Goal: Task Accomplishment & Management: Use online tool/utility

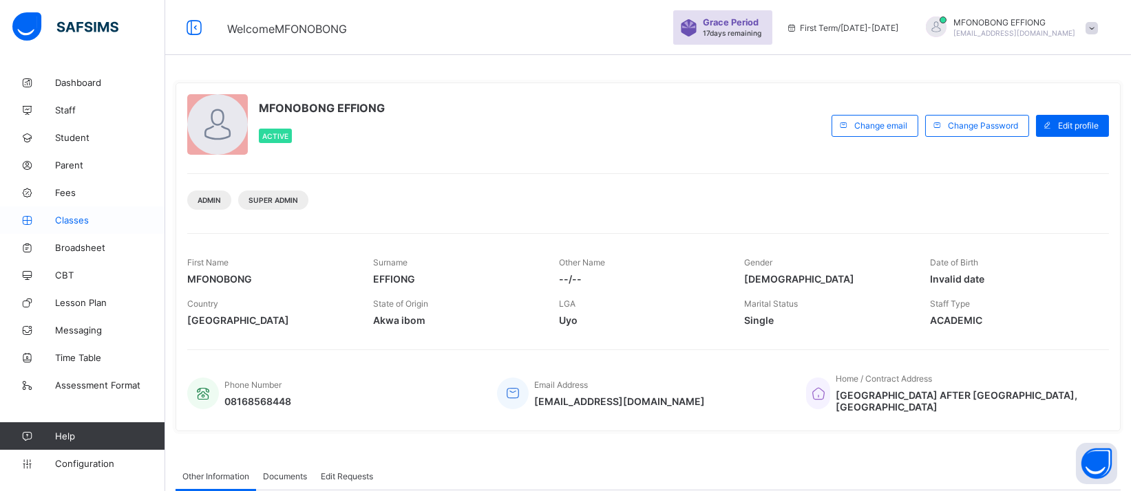
click at [67, 215] on span "Classes" at bounding box center [110, 220] width 110 height 11
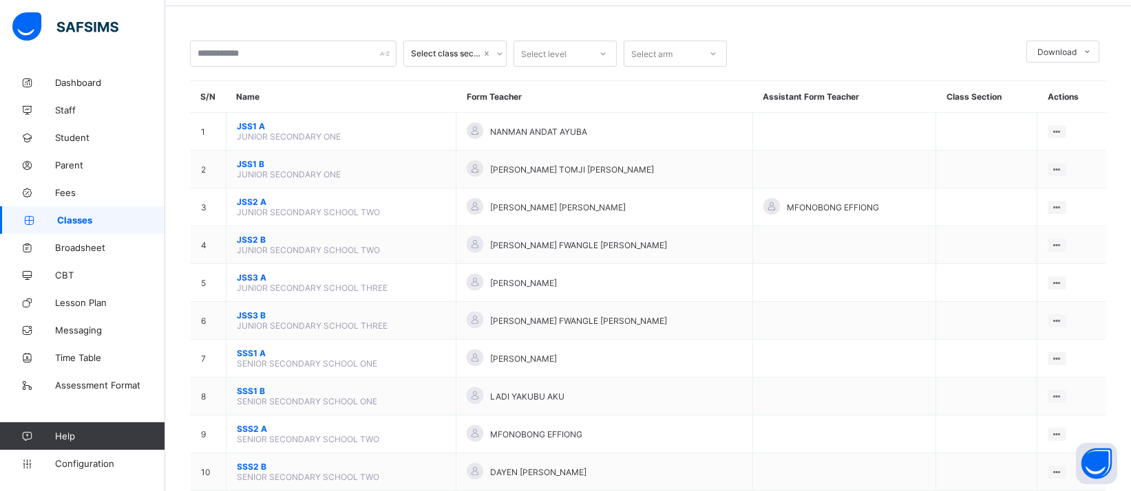
scroll to position [138, 0]
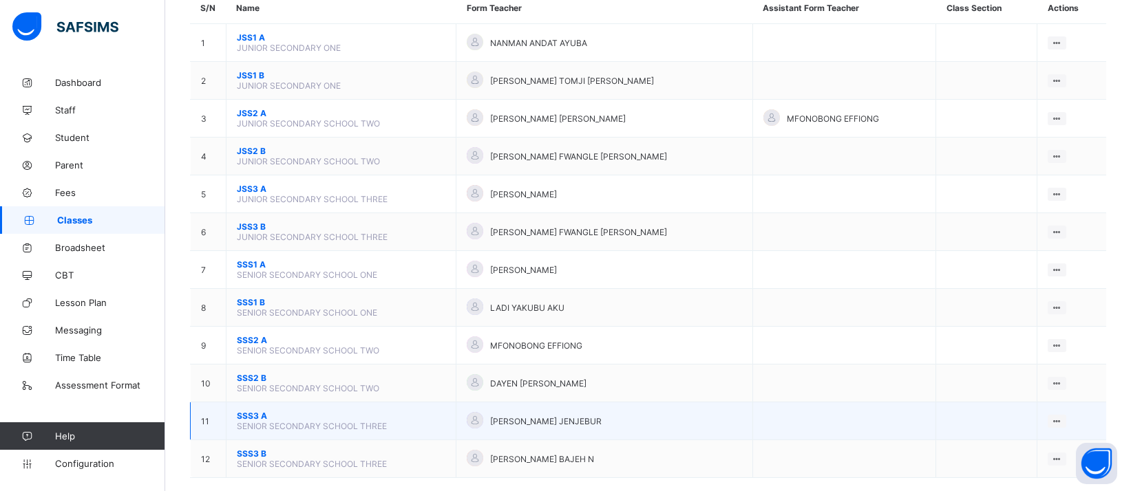
drag, startPoint x: 1028, startPoint y: 427, endPoint x: 442, endPoint y: 402, distance: 586.3
drag, startPoint x: 442, startPoint y: 402, endPoint x: 1062, endPoint y: 402, distance: 620.1
click at [1062, 415] on div "View Class Assign form Teacher" at bounding box center [1057, 421] width 19 height 13
click at [1012, 441] on div "View Class" at bounding box center [1020, 448] width 78 height 14
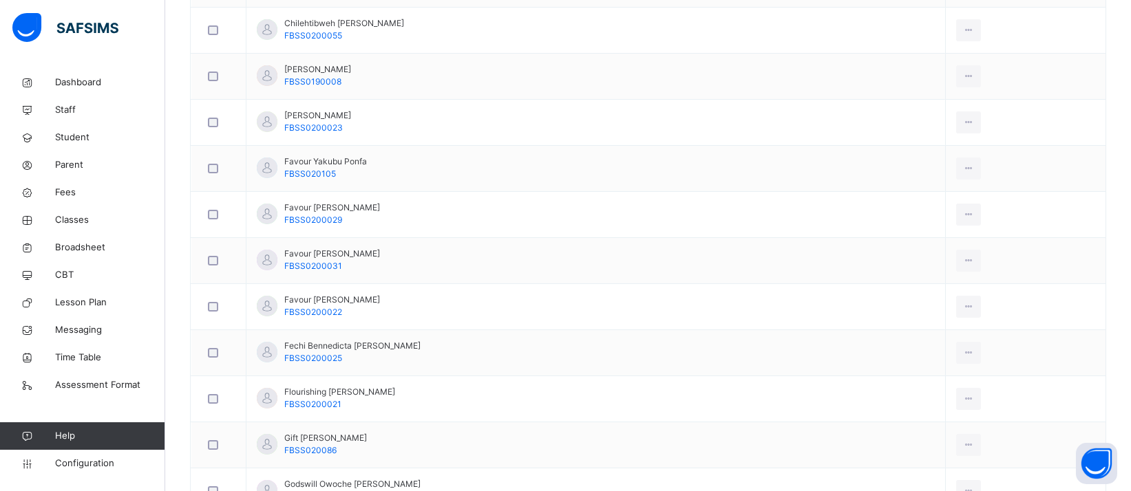
scroll to position [67, 0]
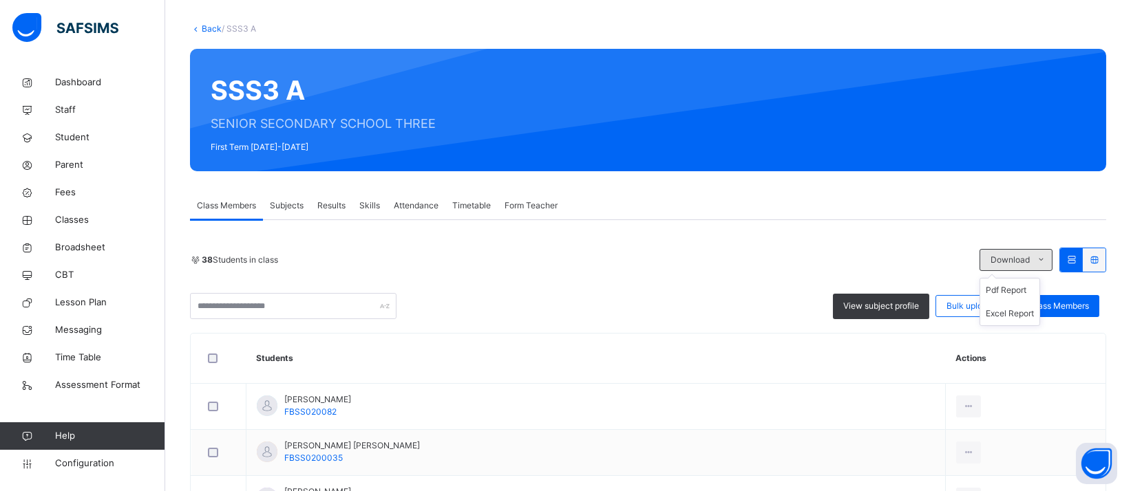
click at [1046, 255] on icon at bounding box center [1041, 260] width 10 height 11
click at [1037, 317] on li "Excel Report" at bounding box center [1009, 313] width 59 height 23
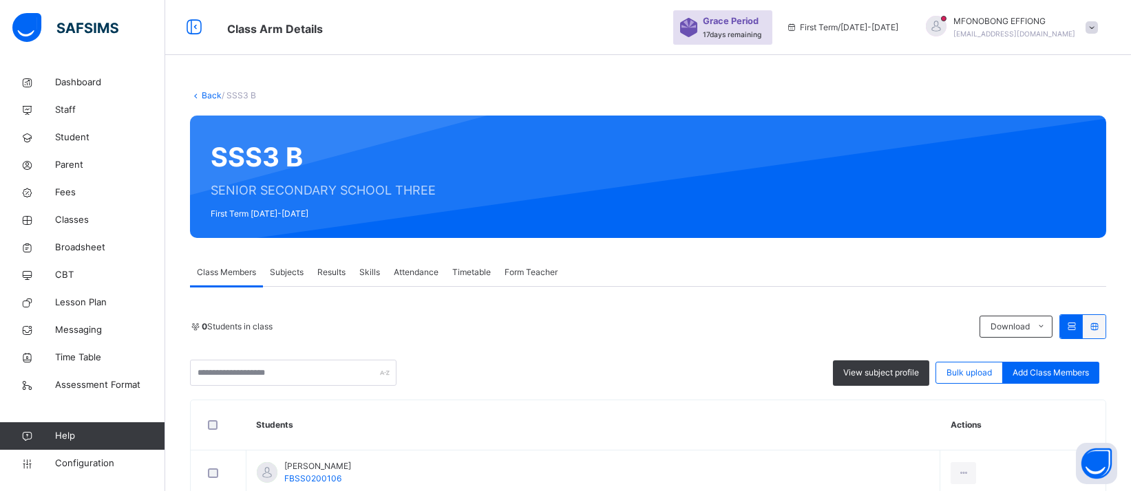
drag, startPoint x: 1035, startPoint y: 384, endPoint x: 869, endPoint y: 251, distance: 213.5
click at [0, 0] on li "Excel Report" at bounding box center [0, 0] width 0 height 0
